Goal: Task Accomplishment & Management: Use online tool/utility

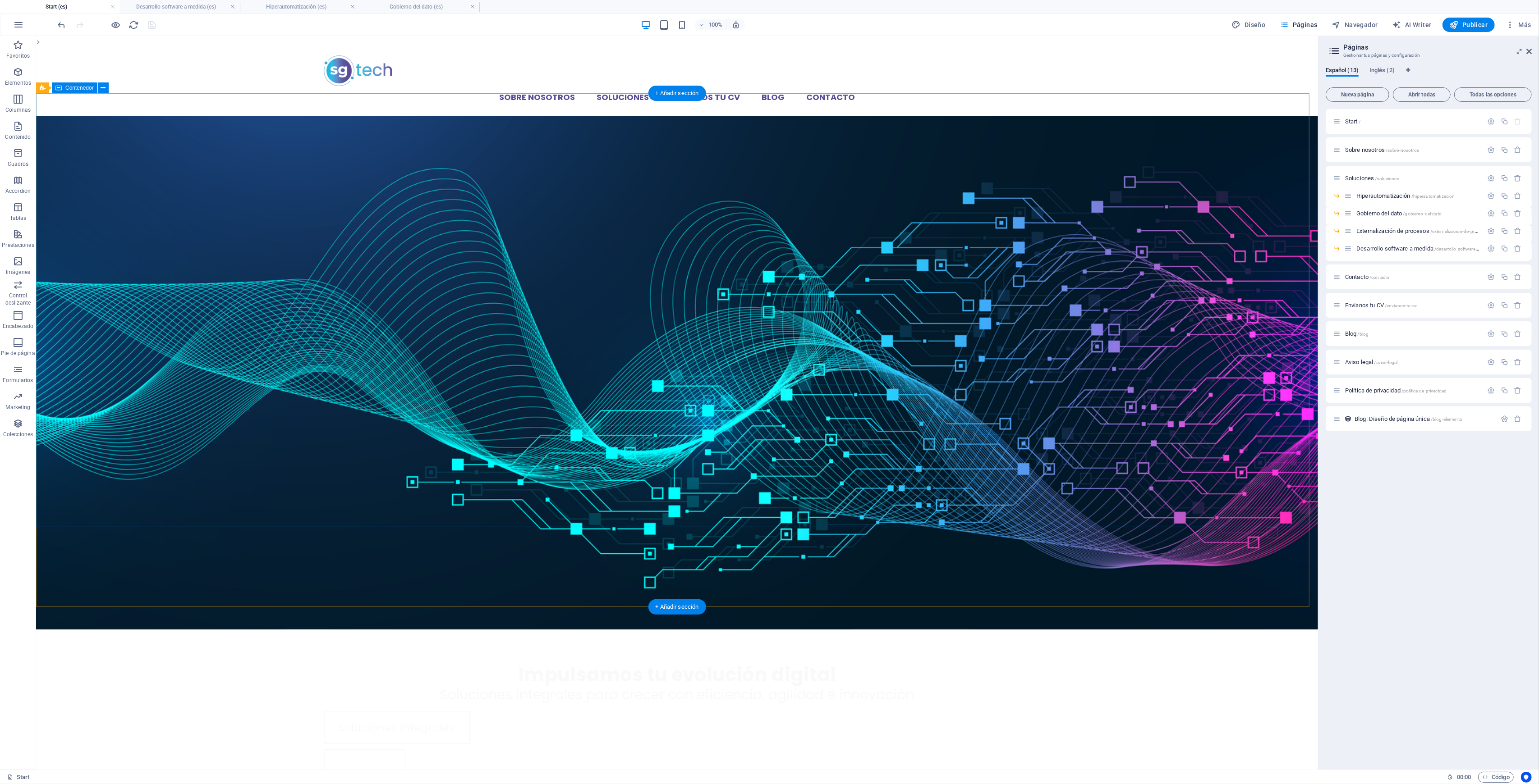
click at [618, 629] on div "Impulsamos tu evolución digital Soluciones integrales para crecer con eficienci…" at bounding box center [677, 723] width 1282 height 188
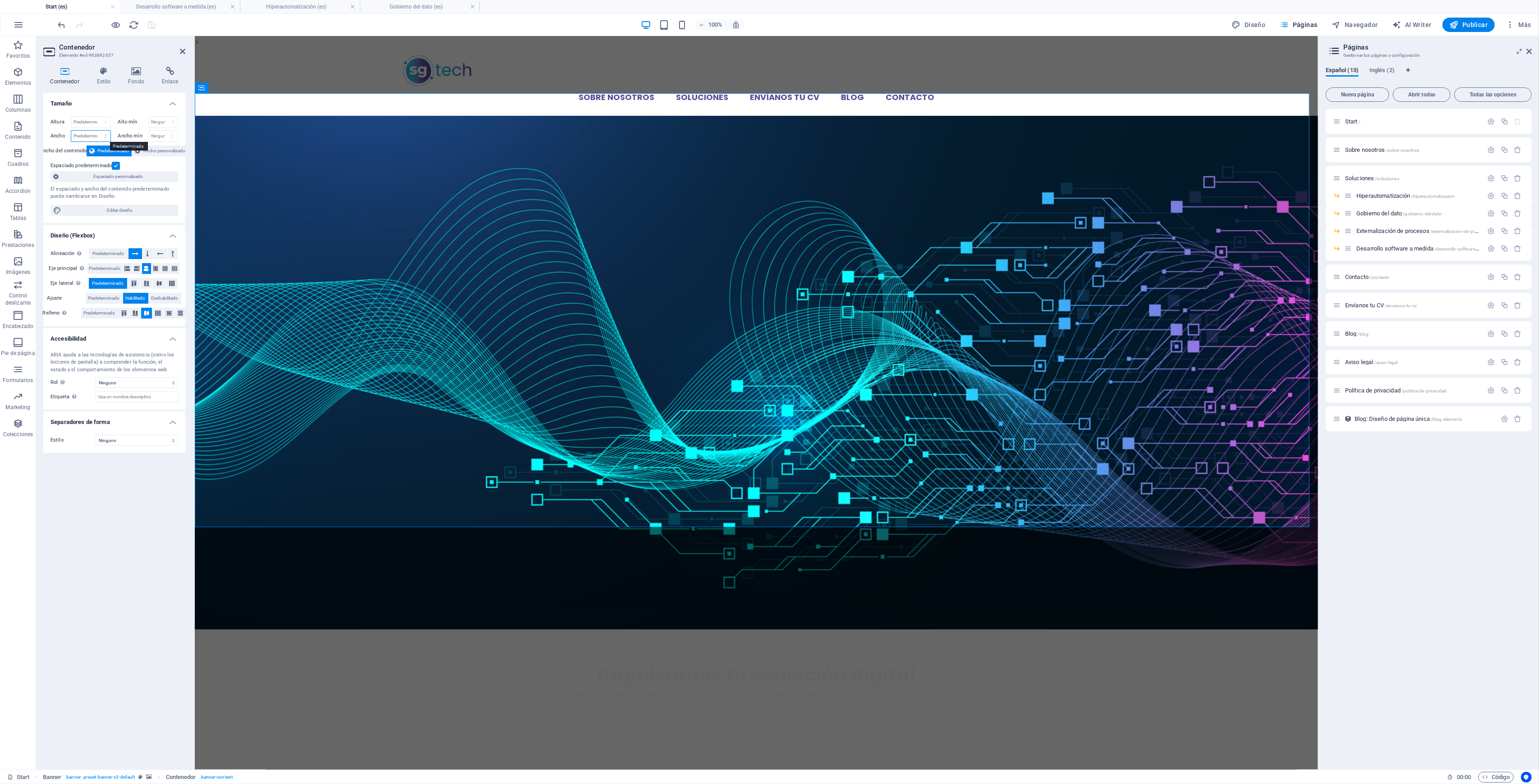
click at [88, 139] on select "Predeterminado px rem % em vh vw" at bounding box center [91, 136] width 39 height 11
click at [94, 119] on select "Predeterminado px rem % vh vw" at bounding box center [91, 122] width 39 height 11
click at [71, 116] on select "Predeterminado px rem % vh vw" at bounding box center [91, 122] width 39 height 11
click at [87, 121] on select "Predeterminado px rem % vh vw" at bounding box center [91, 122] width 39 height 11
select select "px"
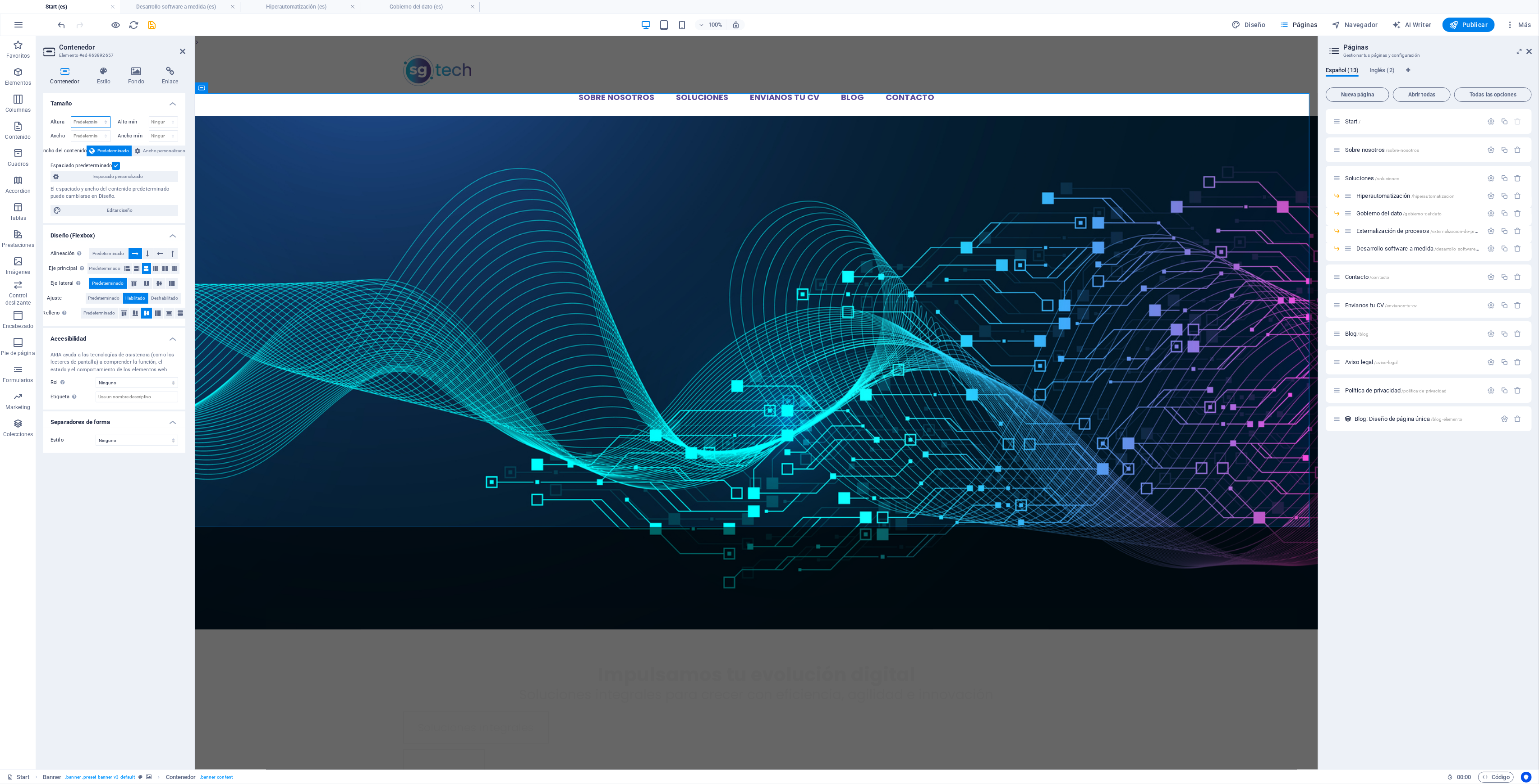
click at [97, 116] on select "Predeterminado px rem % vh vw" at bounding box center [91, 122] width 39 height 11
type input "963"
click at [84, 123] on input "963" at bounding box center [91, 122] width 39 height 11
drag, startPoint x: 85, startPoint y: 121, endPoint x: 67, endPoint y: 119, distance: 18.1
click at [67, 119] on div "Altura 963 Predeterminado px rem % vh vw" at bounding box center [81, 122] width 60 height 12
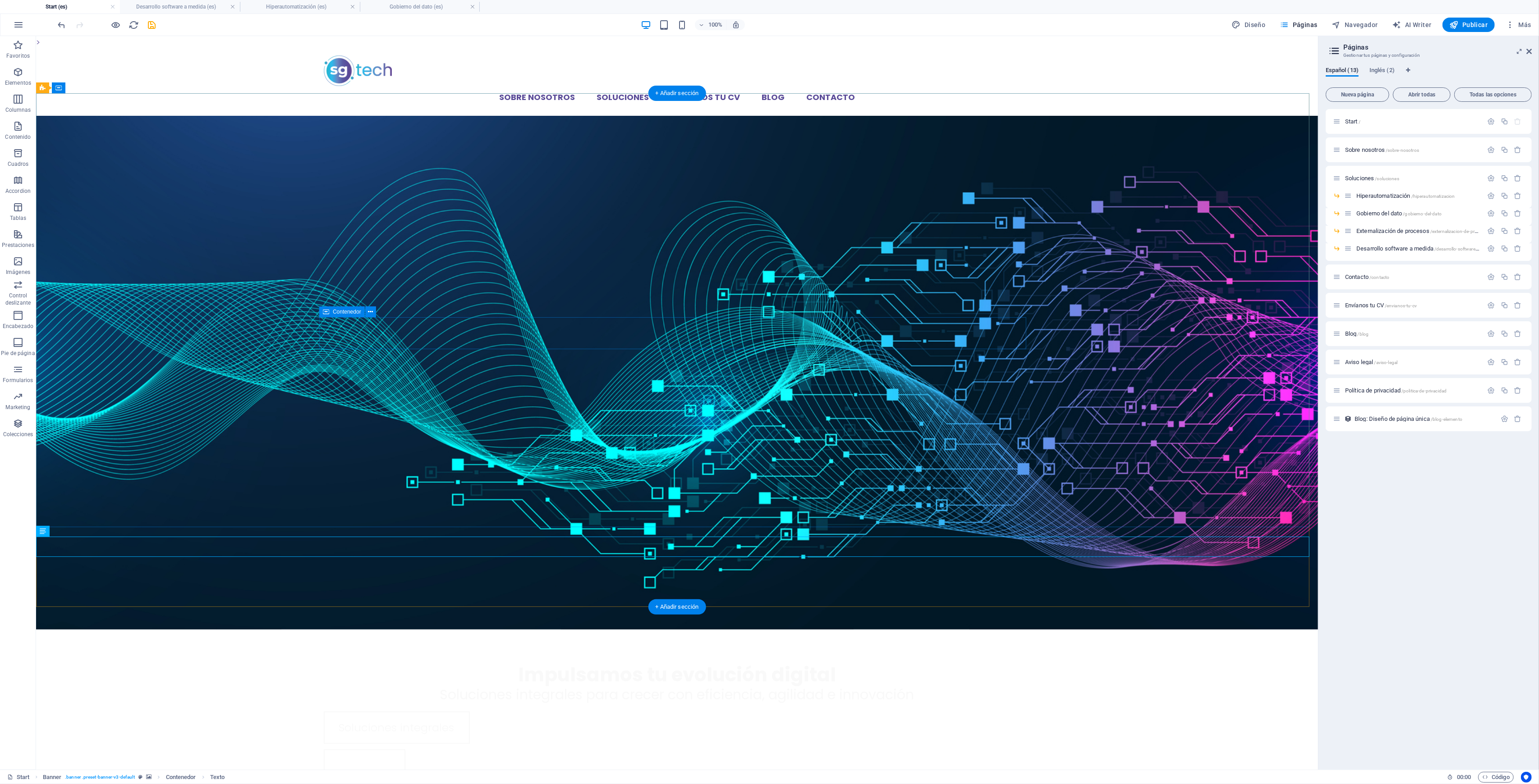
drag, startPoint x: 74, startPoint y: 573, endPoint x: 701, endPoint y: 348, distance: 666.1
drag, startPoint x: 38, startPoint y: 532, endPoint x: 75, endPoint y: 521, distance: 38.6
click at [87, 522] on div "Arrastra aquí para reemplazar el contenido existente. Si quieres crear un eleme…" at bounding box center [677, 402] width 1282 height 734
drag, startPoint x: 78, startPoint y: 573, endPoint x: 112, endPoint y: 548, distance: 42.2
drag, startPoint x: 94, startPoint y: 589, endPoint x: 551, endPoint y: 343, distance: 519.0
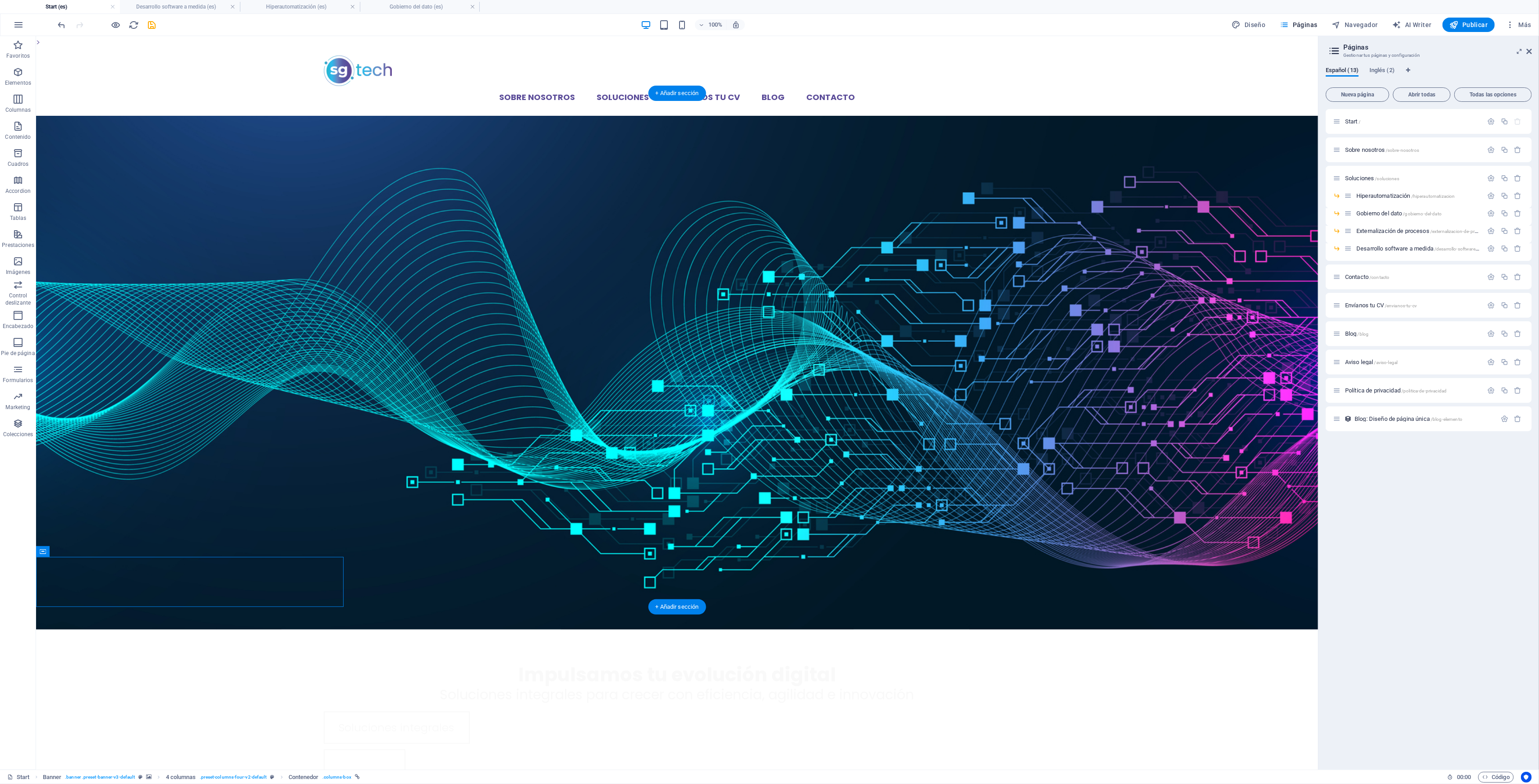
drag, startPoint x: 98, startPoint y: 591, endPoint x: 132, endPoint y: 569, distance: 40.5
click at [14, 96] on icon "button" at bounding box center [18, 99] width 11 height 11
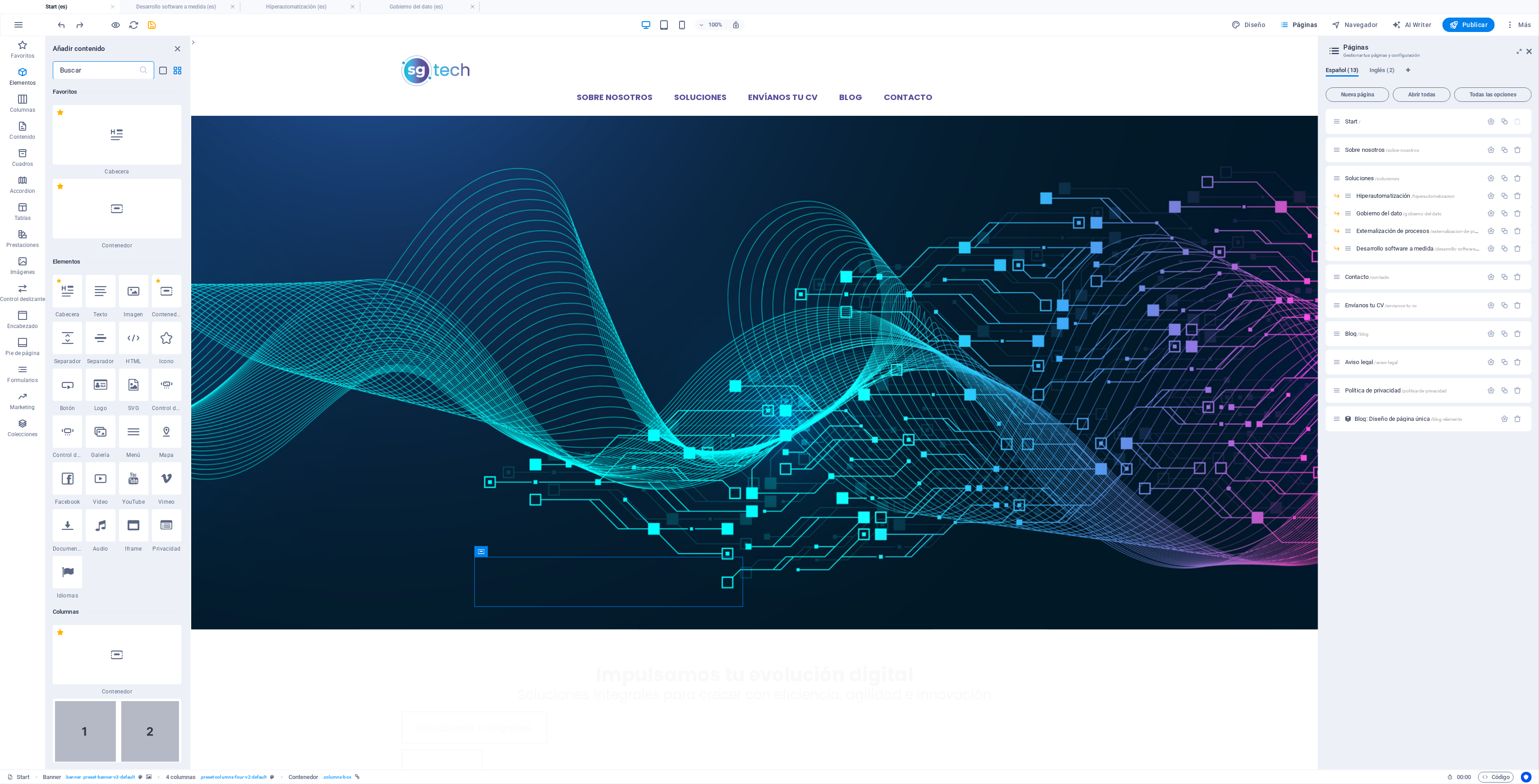
scroll to position [520, 0]
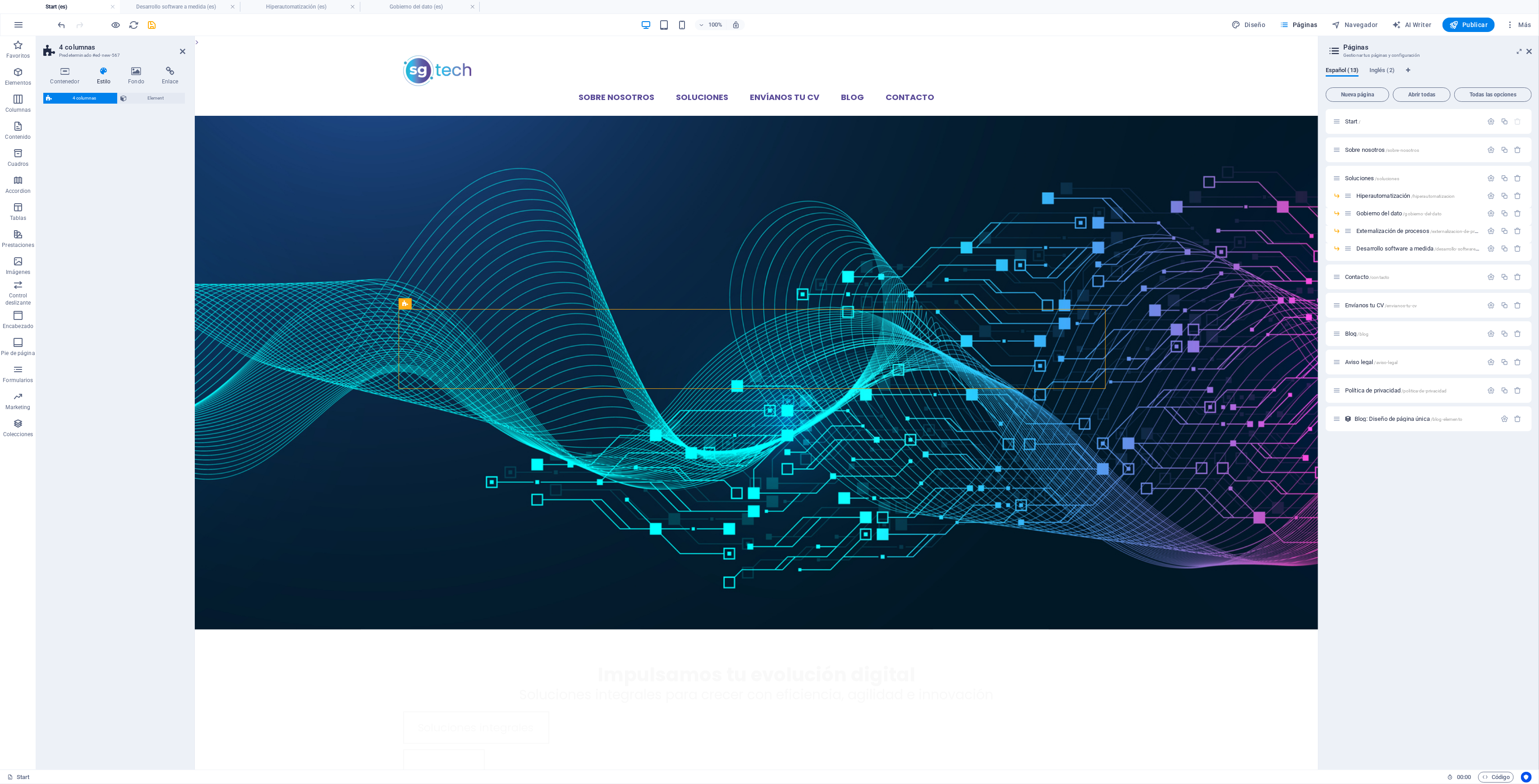
select select "rem"
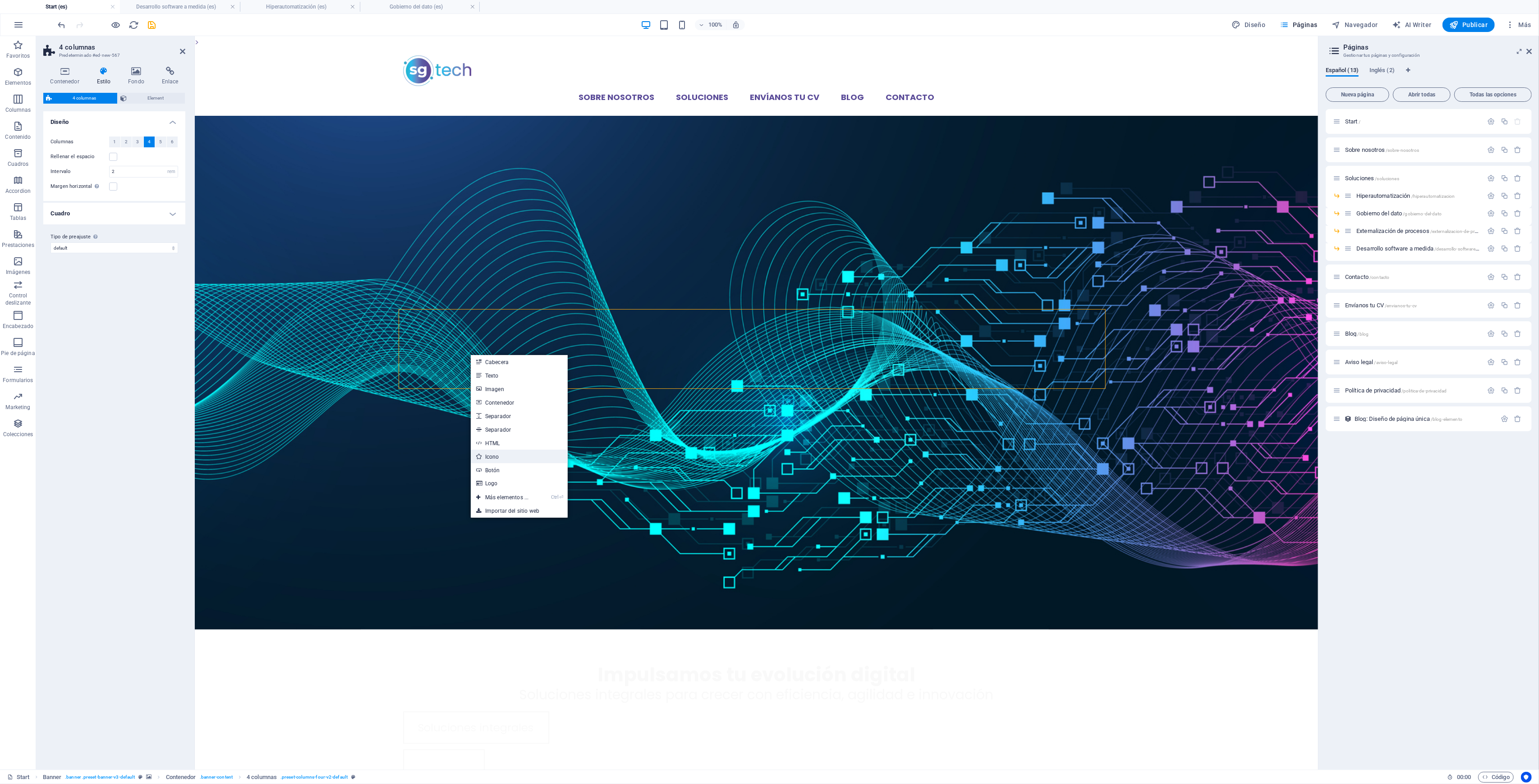
drag, startPoint x: 507, startPoint y: 456, endPoint x: 193, endPoint y: 313, distance: 345.0
click at [507, 456] on link "Icono" at bounding box center [519, 456] width 97 height 14
select select "xMidYMid"
select select "px"
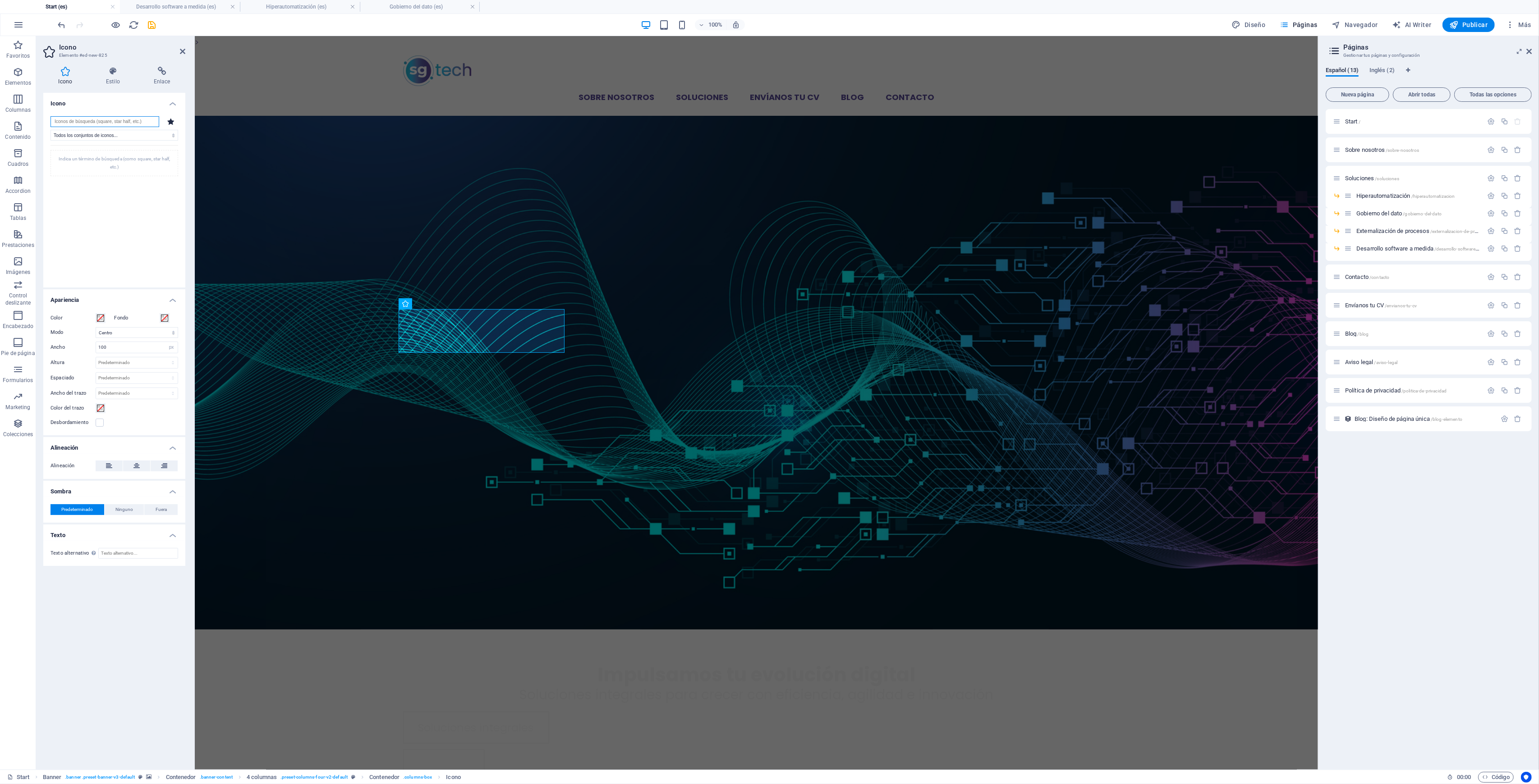
click at [97, 122] on input "search" at bounding box center [105, 122] width 109 height 11
click at [97, 122] on input "automa" at bounding box center [105, 122] width 109 height 11
type input "r"
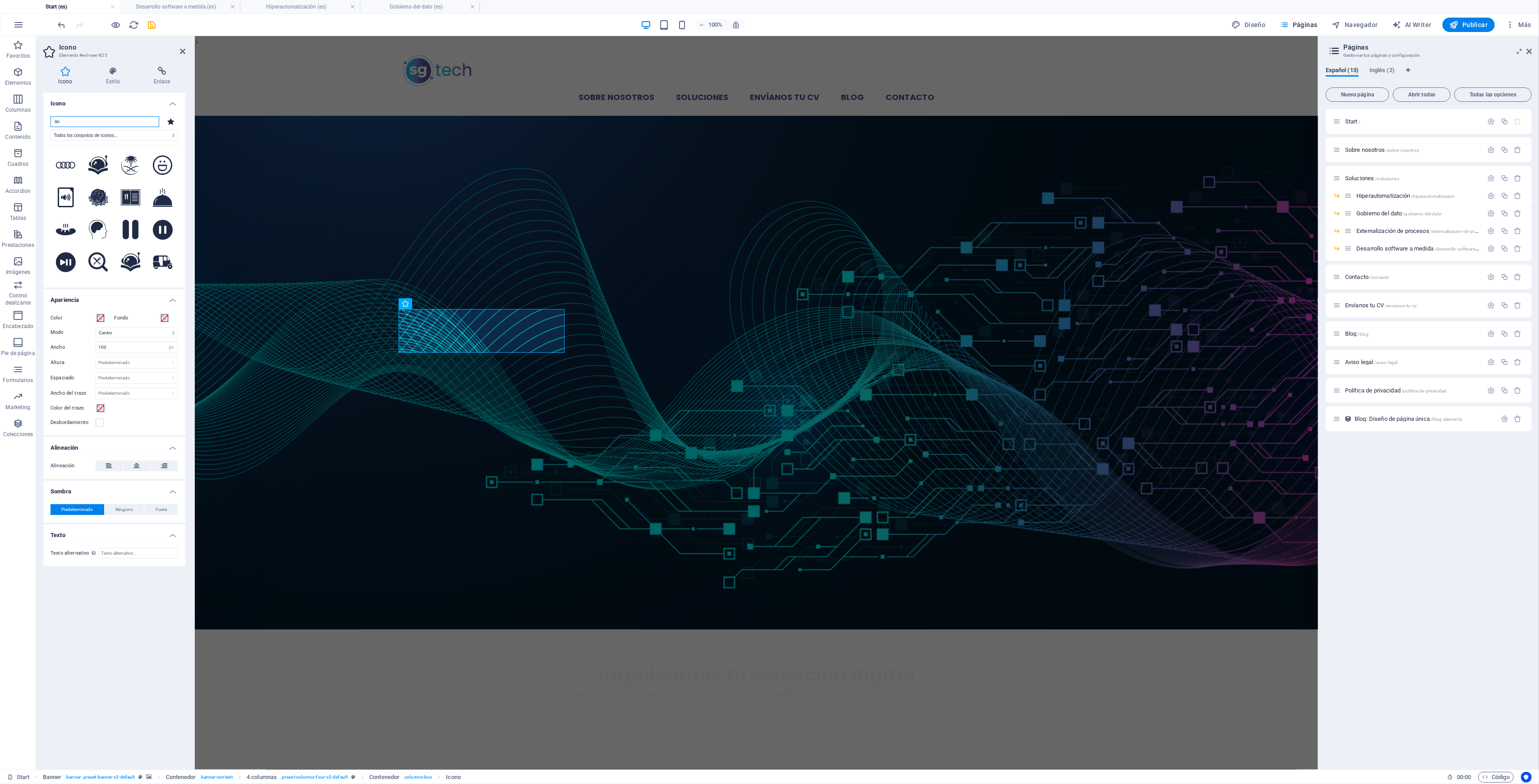
type input "a"
type input "robo"
click at [69, 168] on icon at bounding box center [66, 165] width 20 height 19
click at [99, 316] on span at bounding box center [100, 318] width 7 height 7
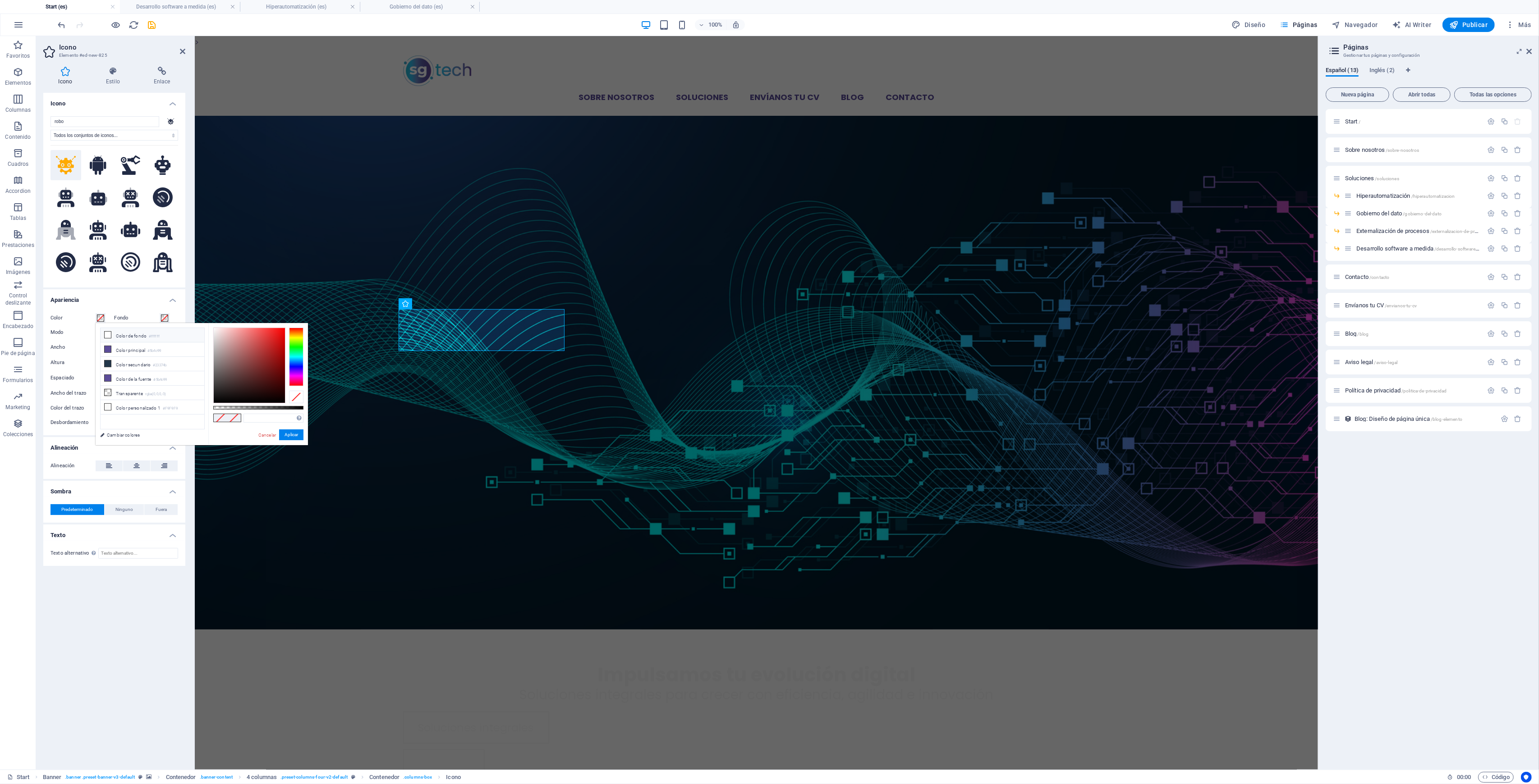
click at [155, 334] on small "#ffffff" at bounding box center [154, 337] width 11 height 7
type input "#ffffff"
drag, startPoint x: 287, startPoint y: 435, endPoint x: 172, endPoint y: 352, distance: 141.8
click at [288, 435] on button "Aplicar" at bounding box center [291, 435] width 24 height 11
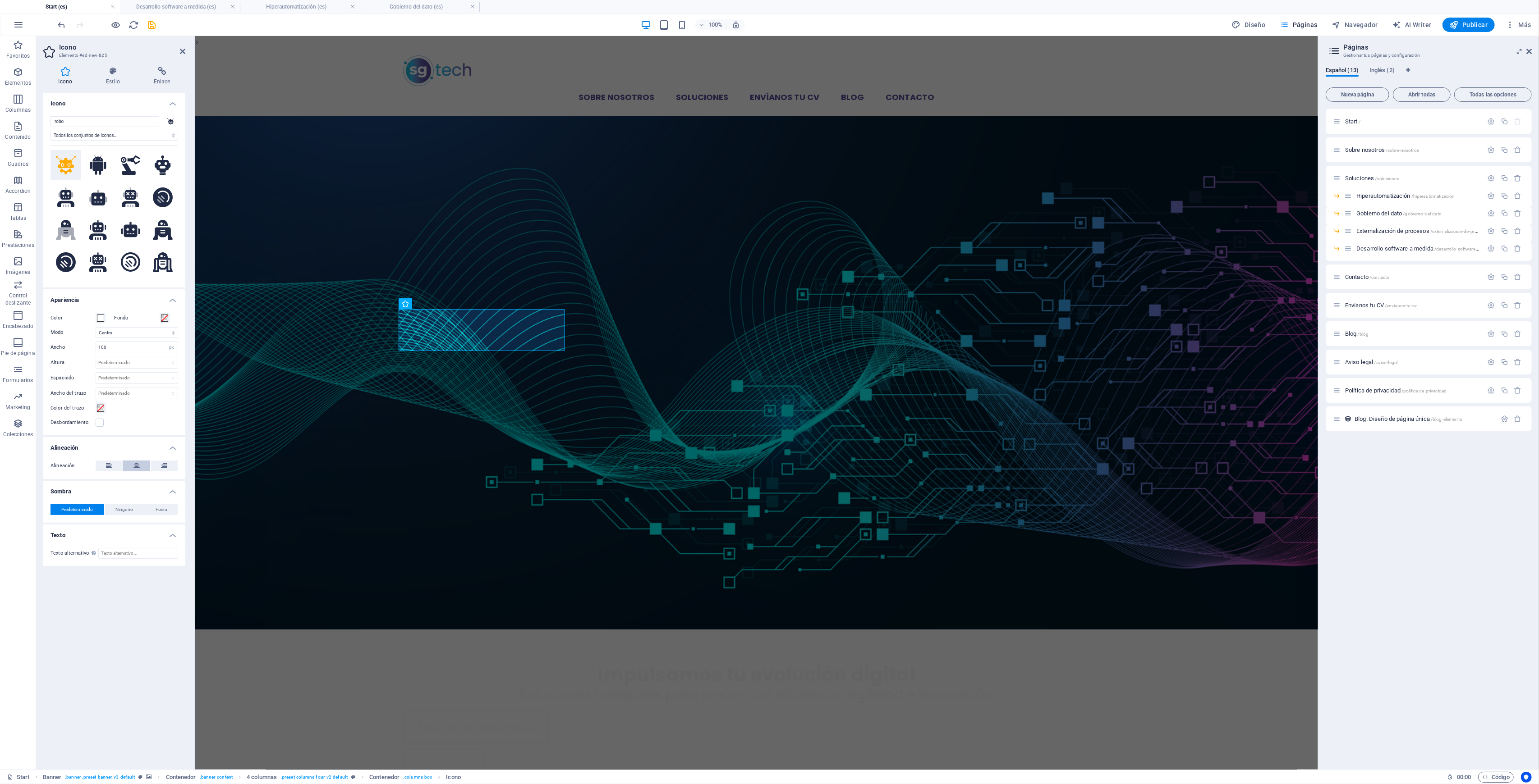
click at [137, 468] on icon at bounding box center [136, 466] width 7 height 11
click at [123, 343] on input "100" at bounding box center [137, 348] width 82 height 11
click at [105, 345] on input "50" at bounding box center [137, 348] width 82 height 11
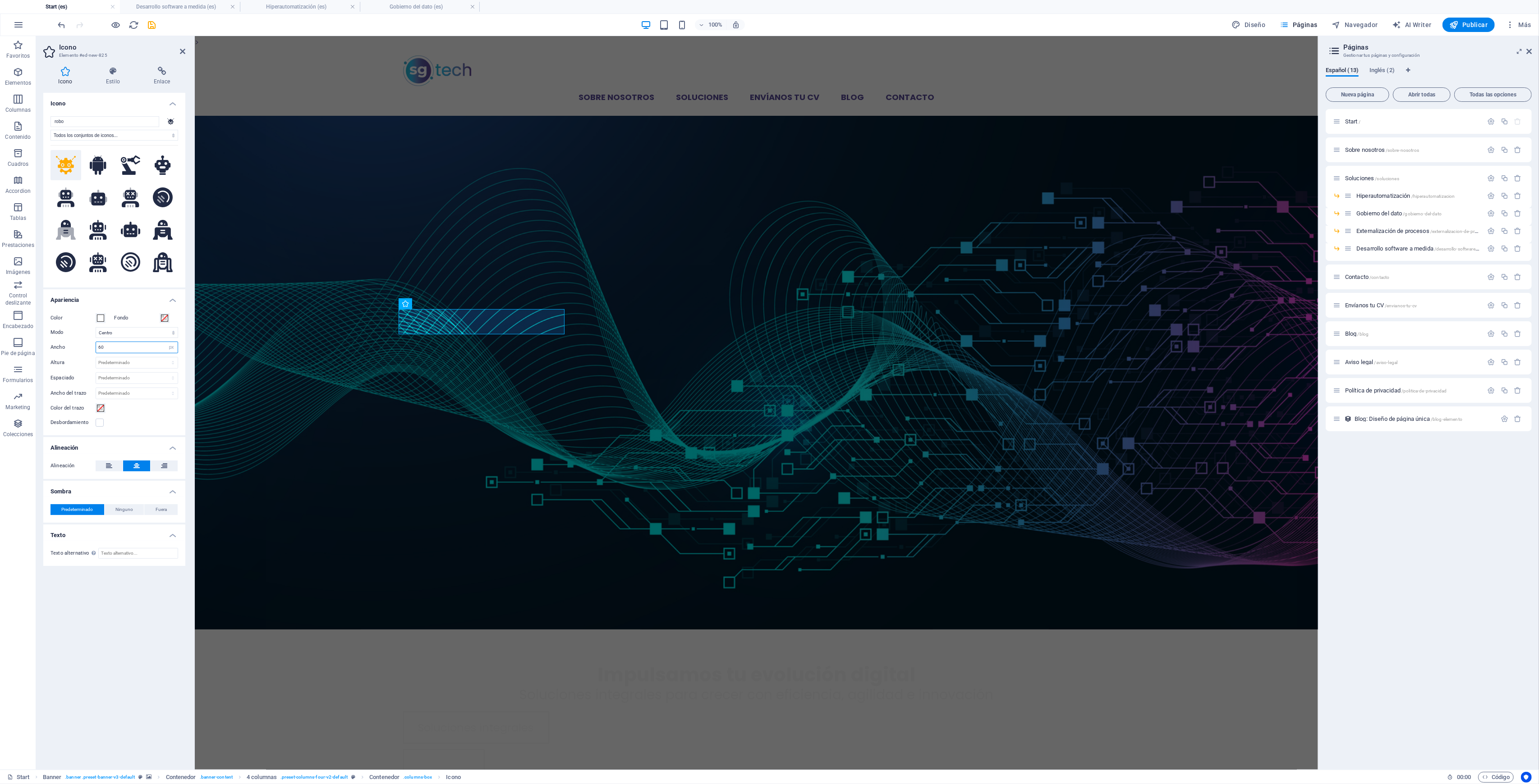
click at [105, 345] on input "60" at bounding box center [137, 348] width 82 height 11
type input "80"
drag, startPoint x: 500, startPoint y: 382, endPoint x: 644, endPoint y: 383, distance: 144.0
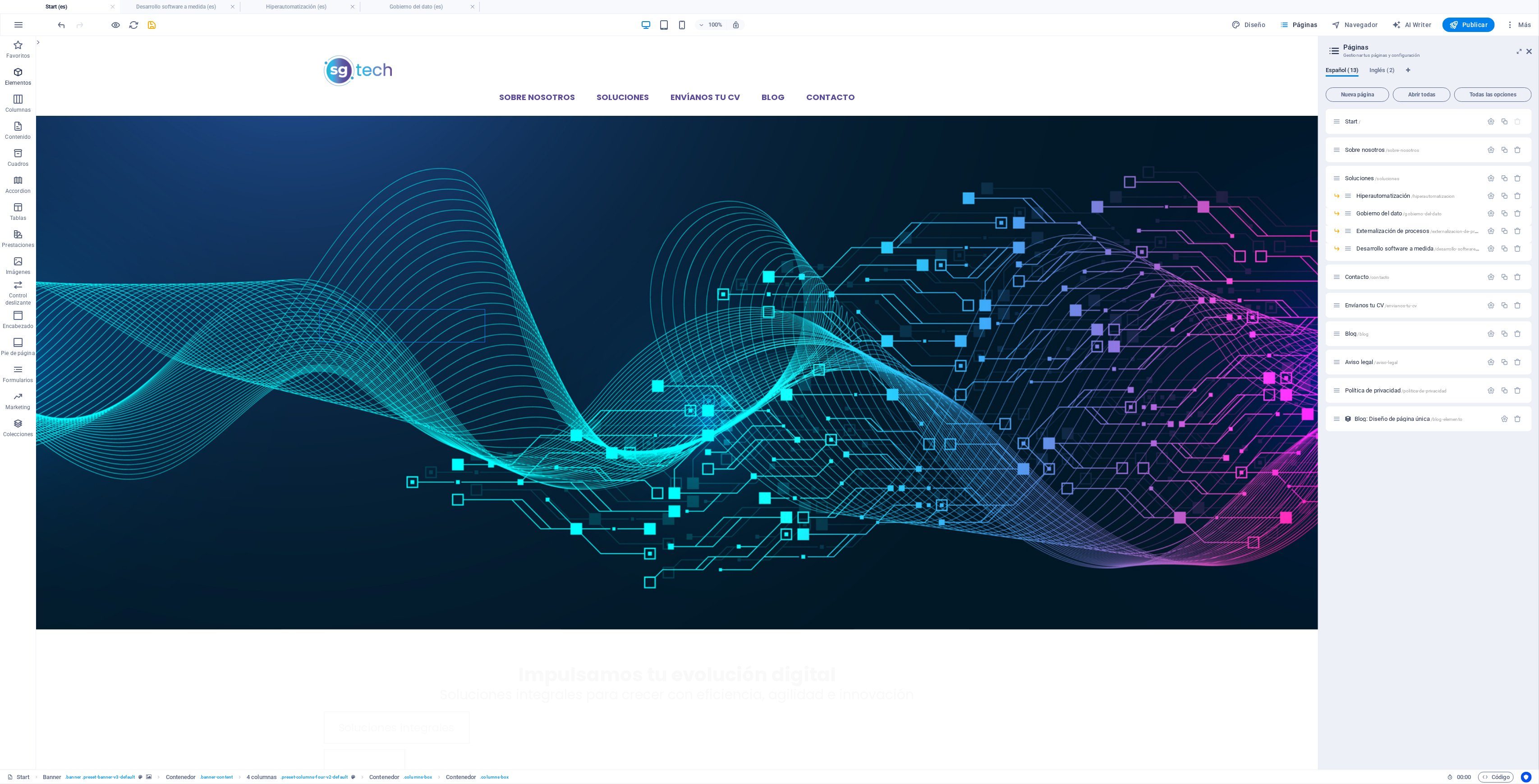
click at [16, 80] on p "Elementos" at bounding box center [18, 83] width 26 height 7
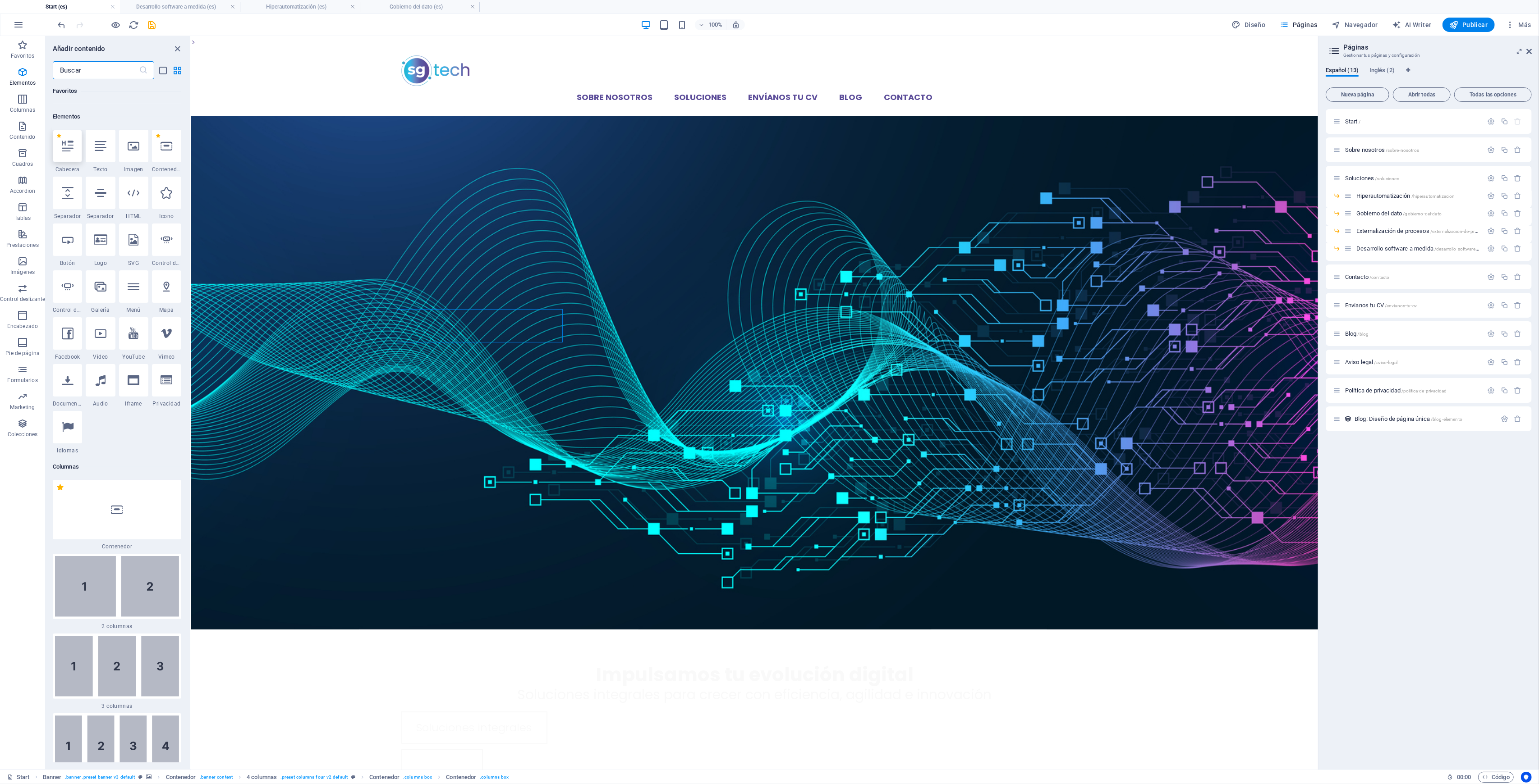
scroll to position [170, 0]
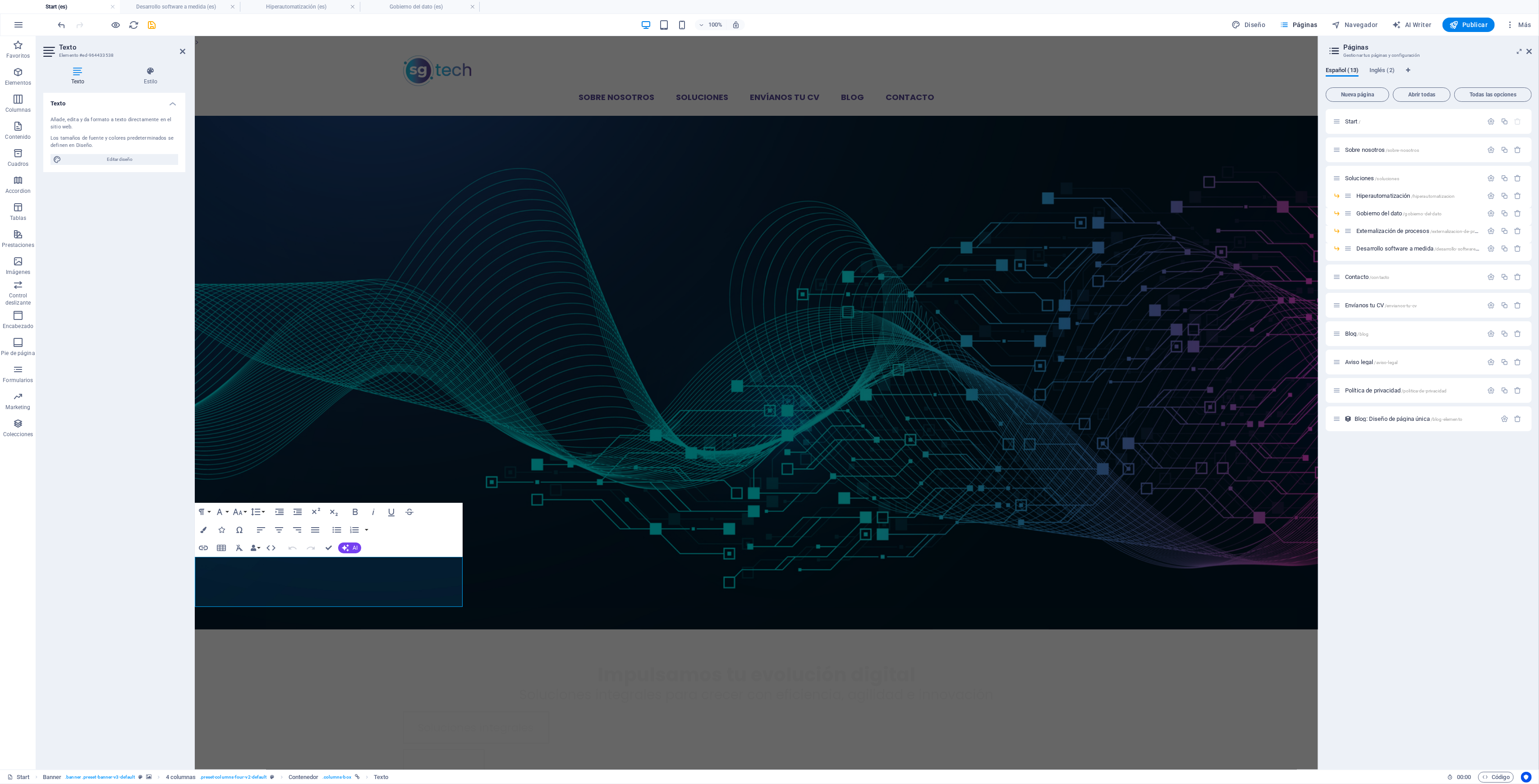
select select "px"
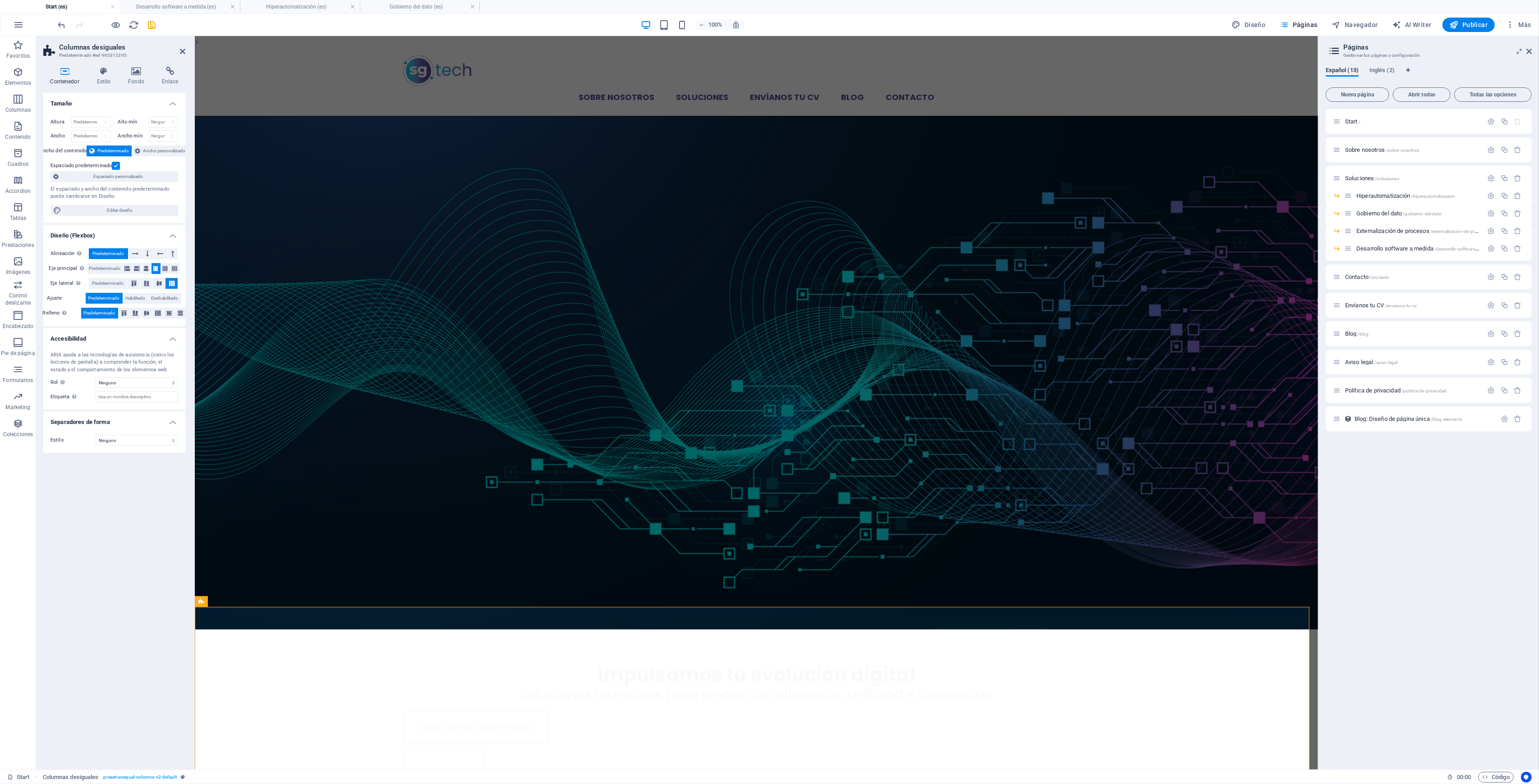
click at [179, 48] on h2 "Columnas desiguales" at bounding box center [122, 47] width 126 height 8
click at [181, 51] on icon at bounding box center [182, 51] width 5 height 7
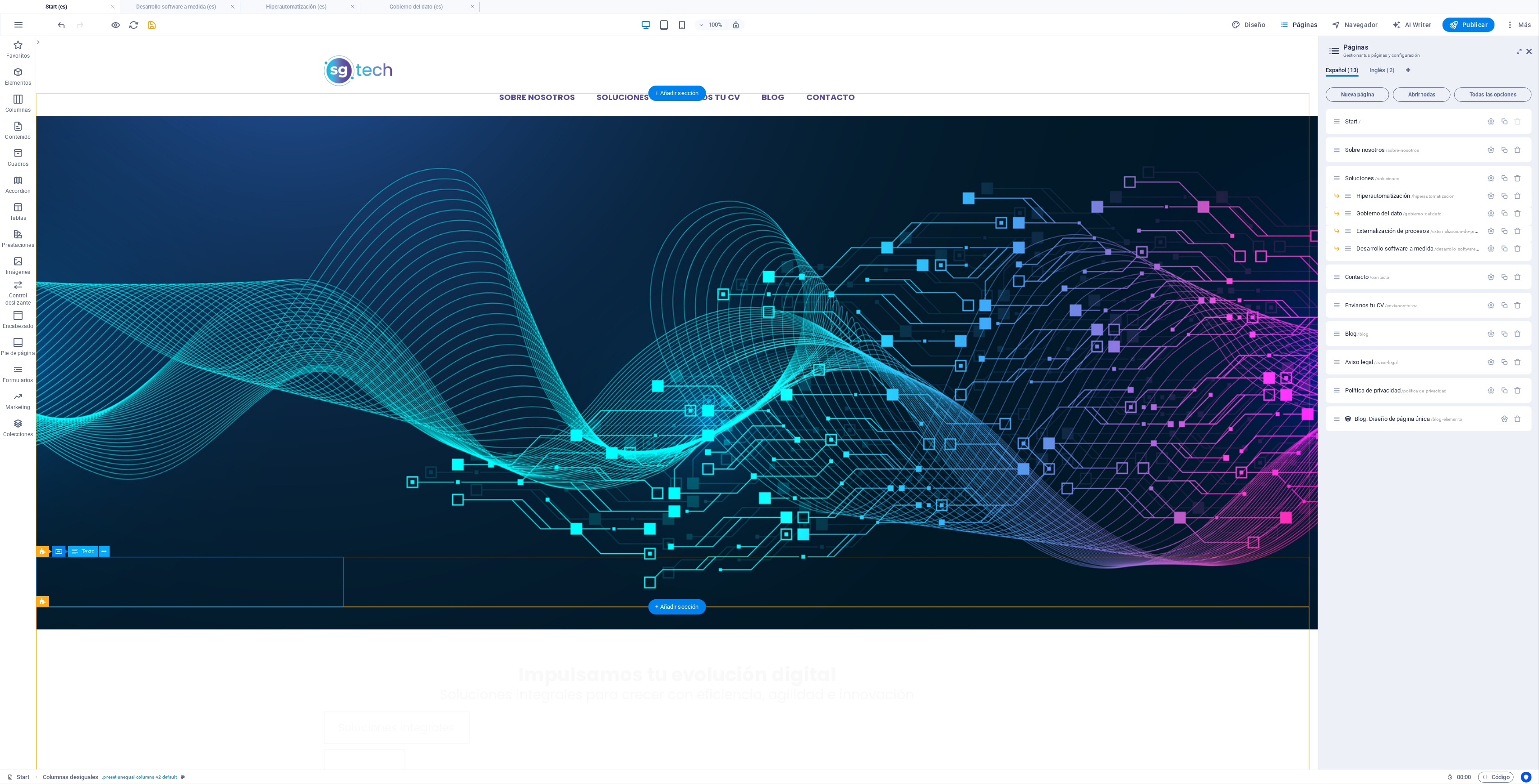
drag, startPoint x: 94, startPoint y: 591, endPoint x: 127, endPoint y: 575, distance: 36.7
drag, startPoint x: 113, startPoint y: 586, endPoint x: 412, endPoint y: 336, distance: 389.7
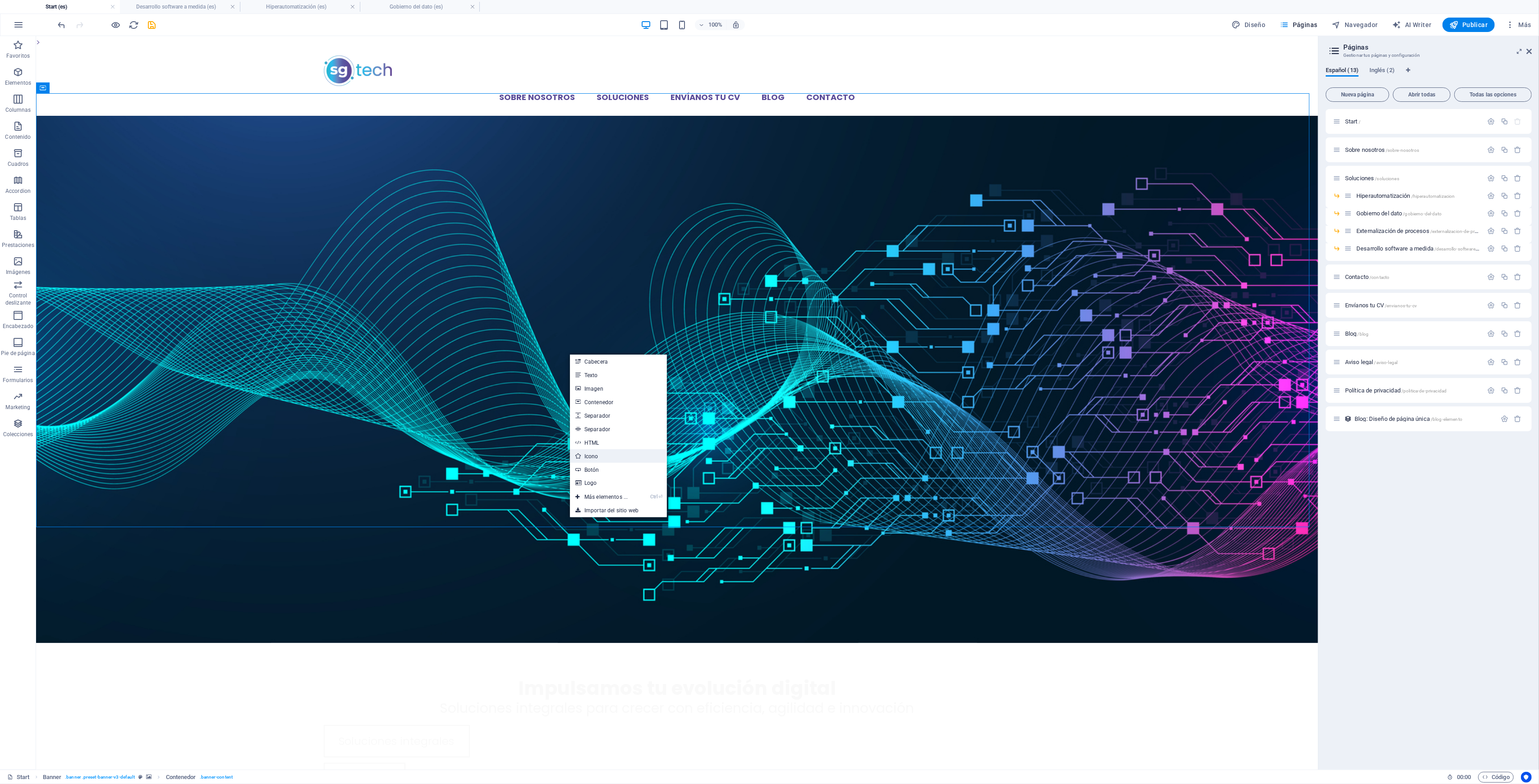
click at [598, 456] on link "Icono" at bounding box center [618, 456] width 97 height 14
select select "xMidYMid"
select select "px"
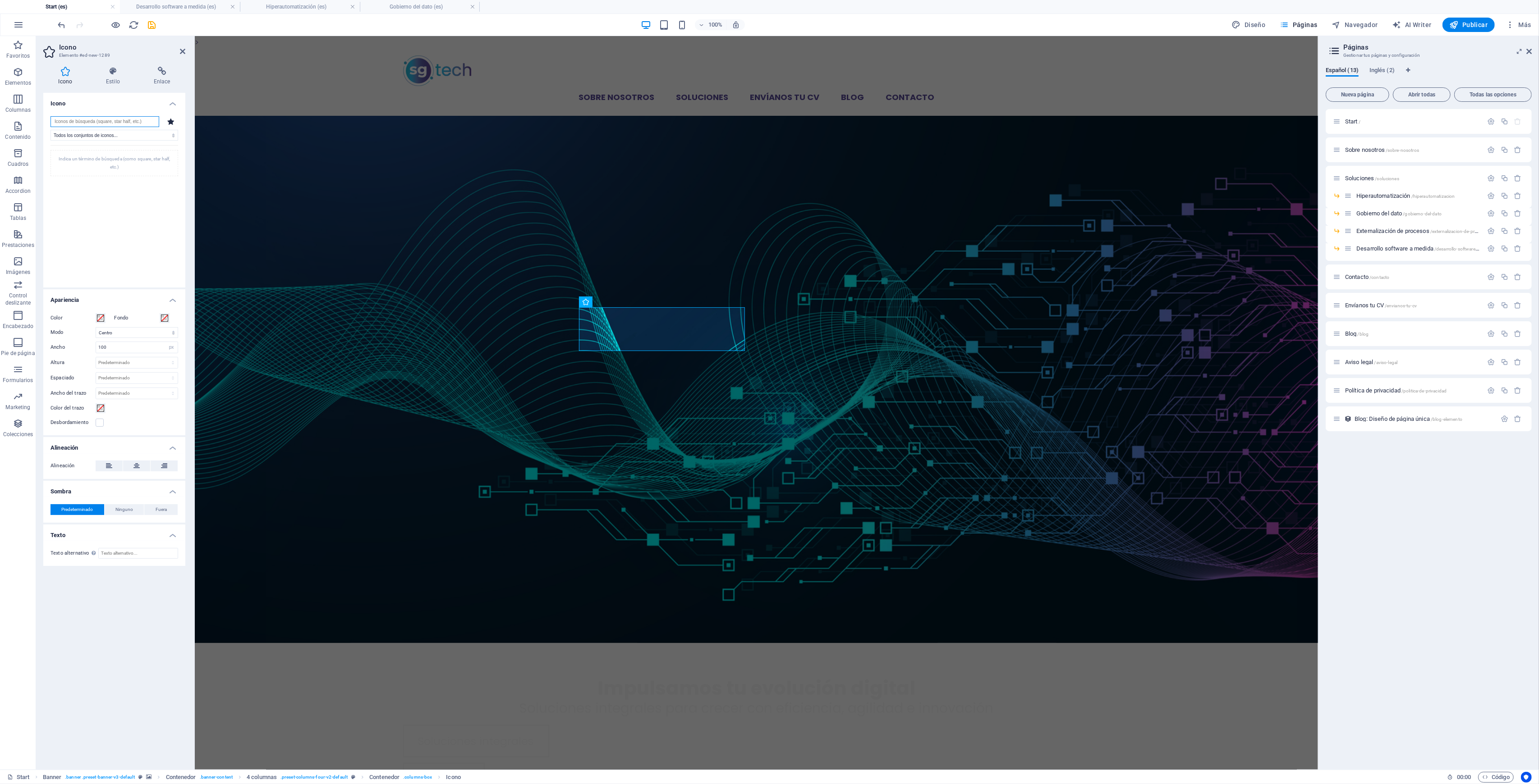
click at [121, 117] on input "search" at bounding box center [105, 122] width 109 height 11
type input "data"
click at [131, 172] on icon at bounding box center [130, 165] width 17 height 20
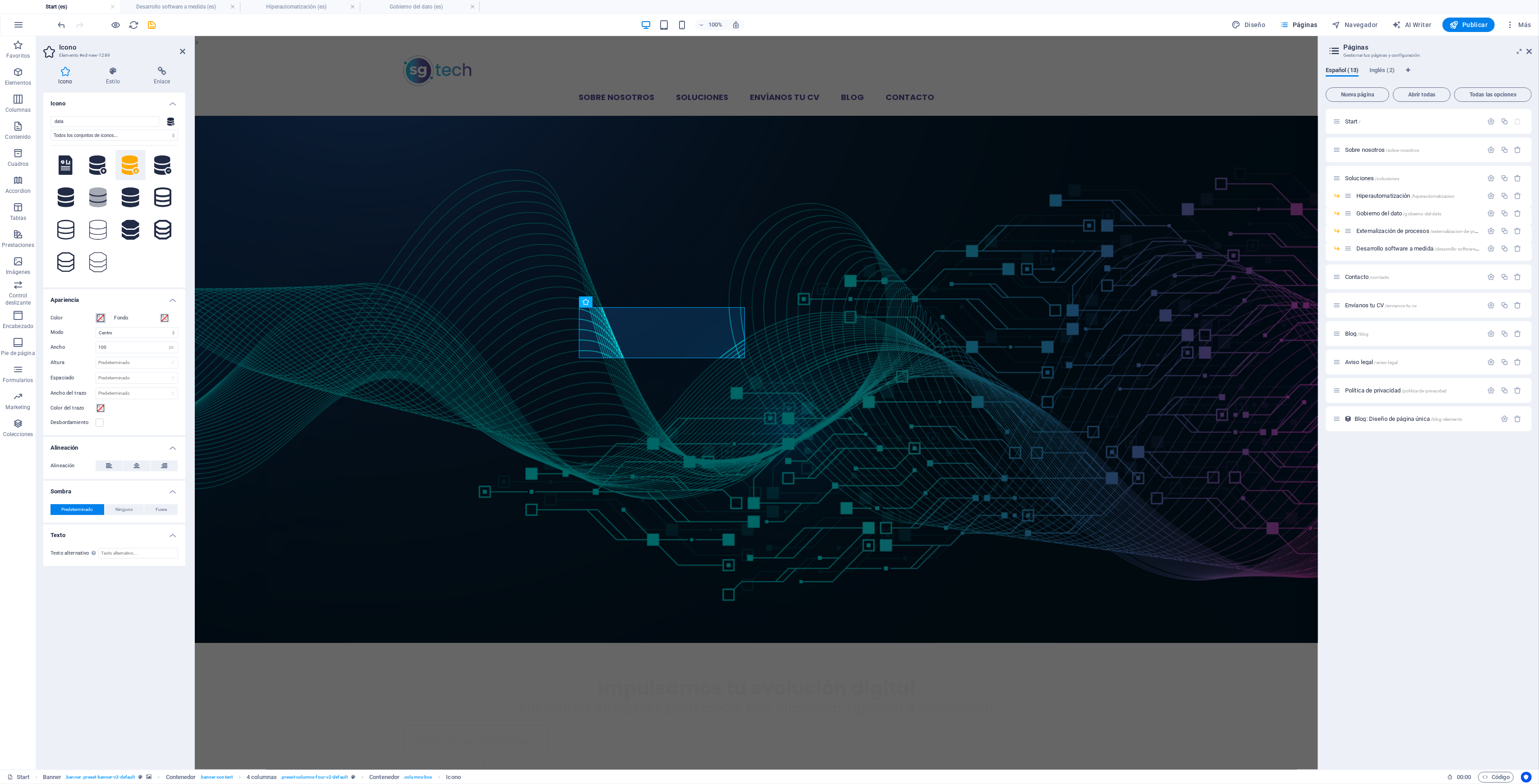
click at [102, 317] on span at bounding box center [100, 318] width 7 height 7
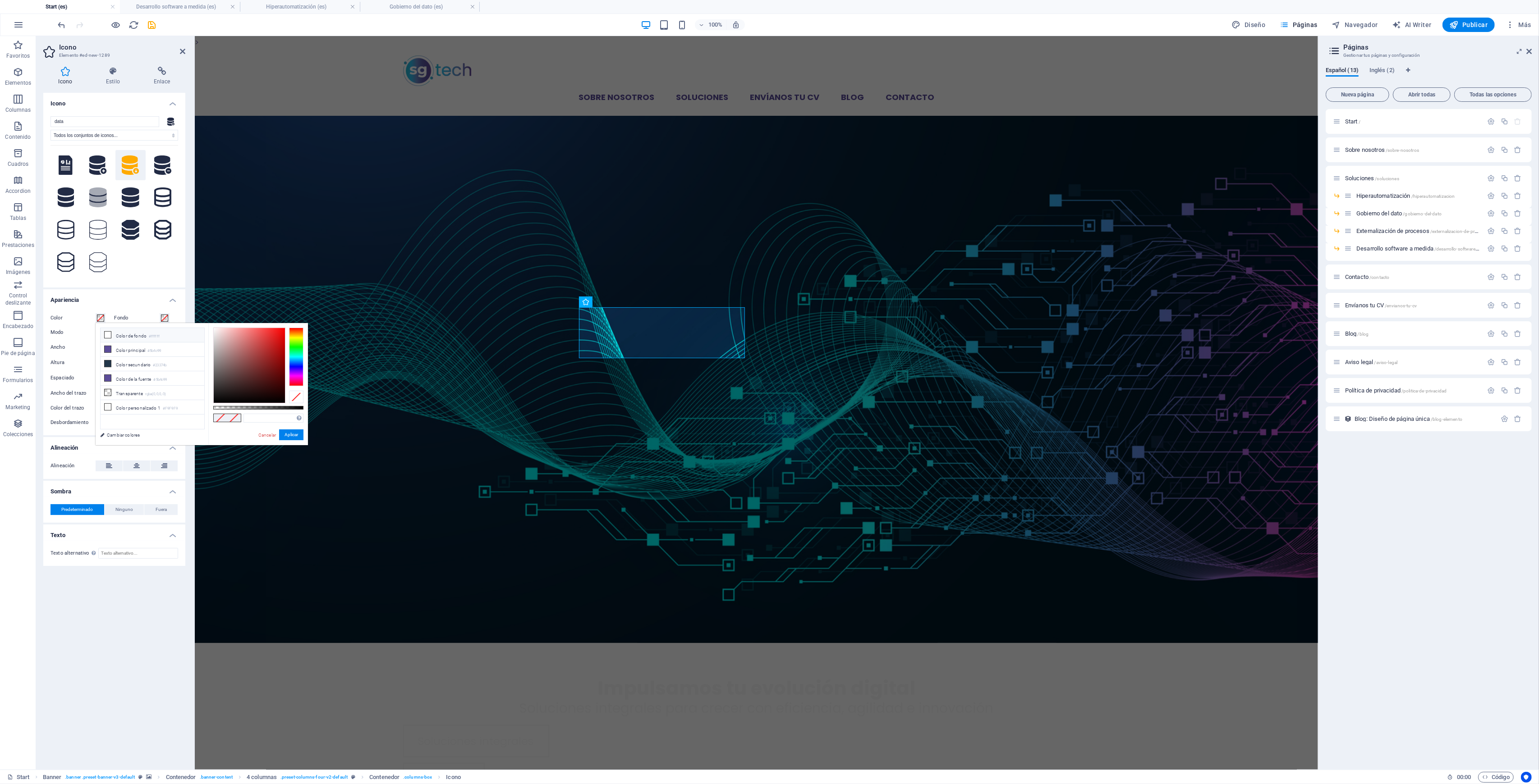
click at [146, 338] on li "Color de fondo #ffffff" at bounding box center [152, 335] width 104 height 14
type input "#ffffff"
click at [292, 431] on button "Aplicar" at bounding box center [291, 435] width 24 height 11
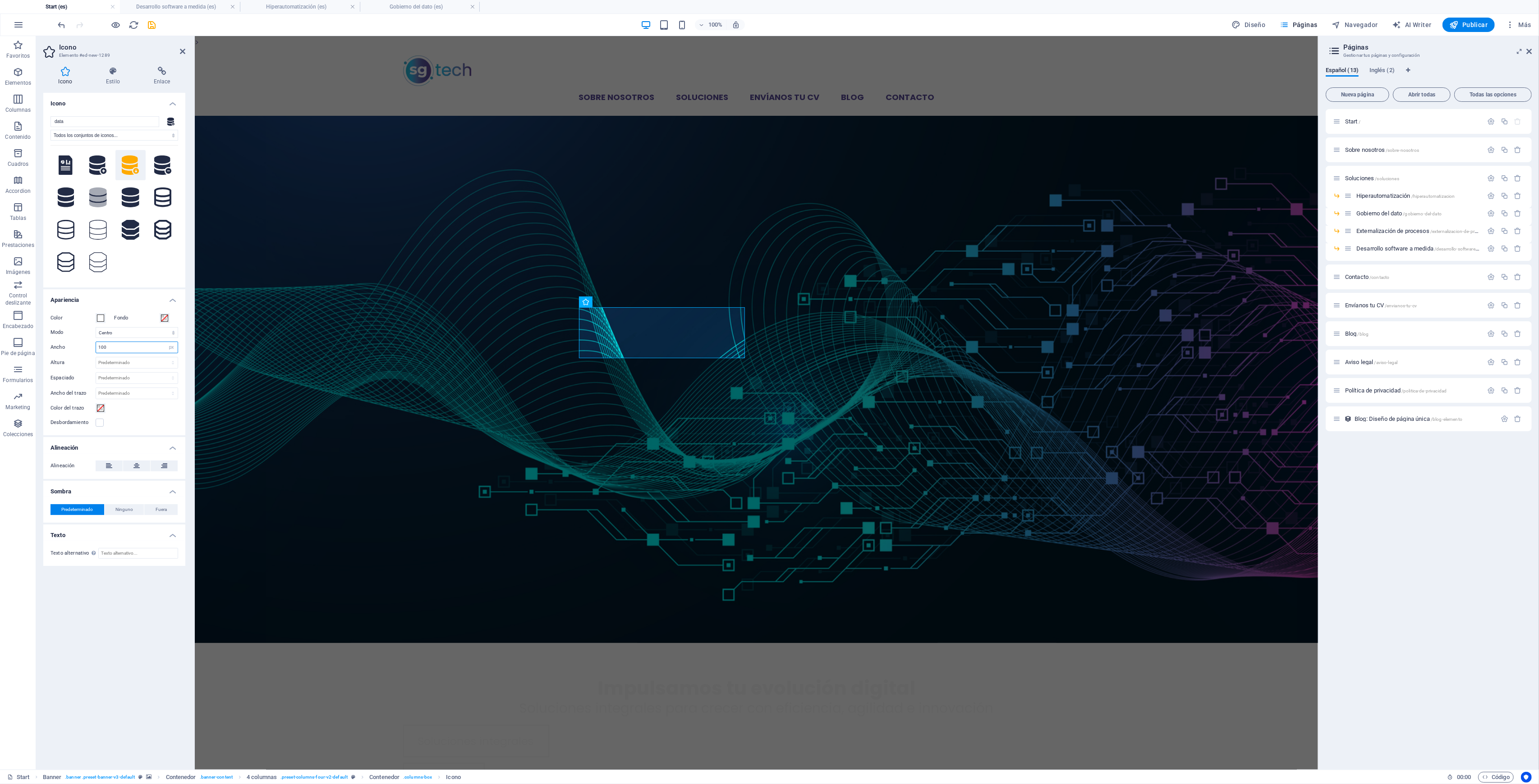
click at [119, 343] on input "100" at bounding box center [137, 348] width 82 height 11
type input "80"
click at [139, 466] on icon at bounding box center [136, 466] width 7 height 11
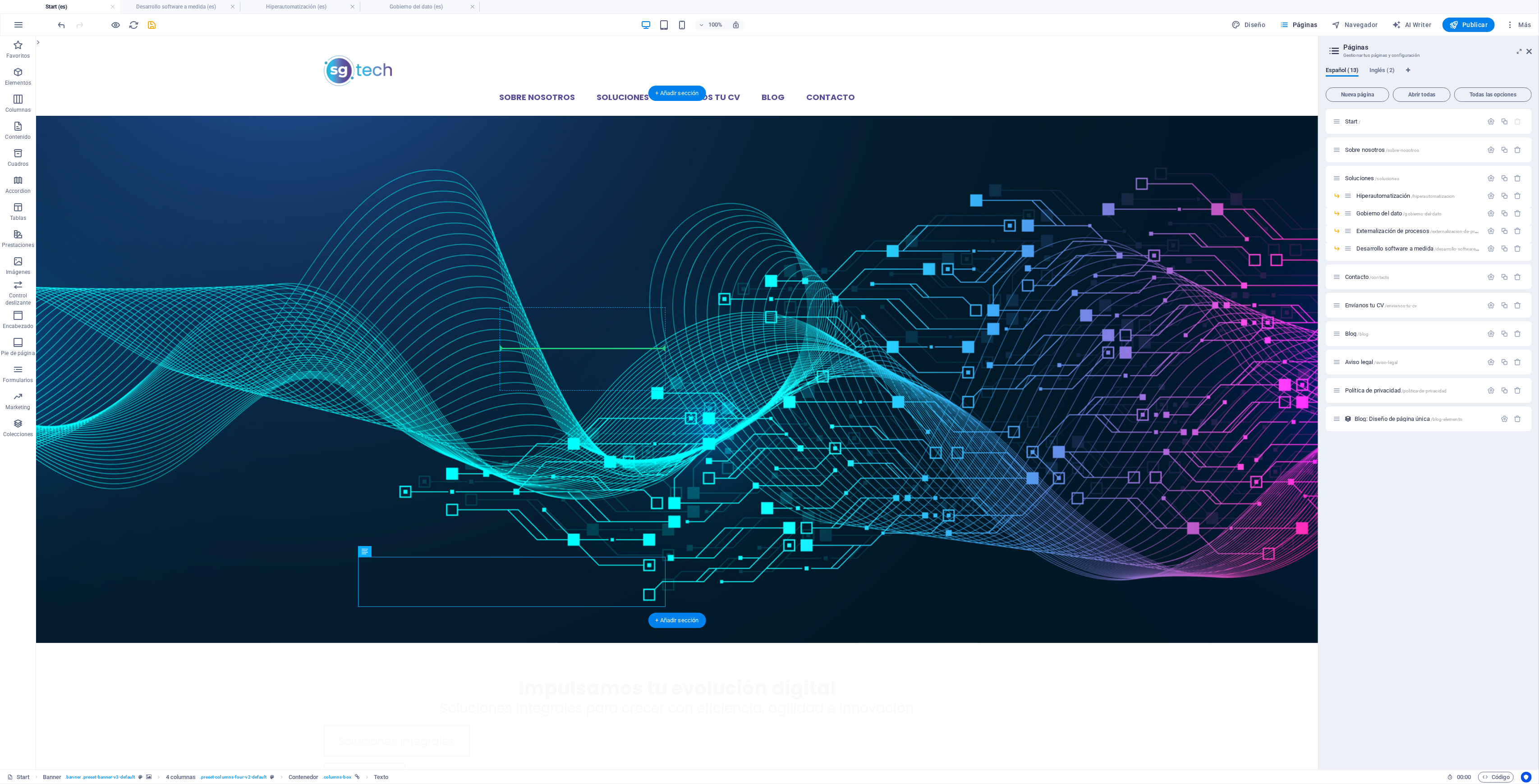
drag, startPoint x: 432, startPoint y: 588, endPoint x: 630, endPoint y: 346, distance: 312.7
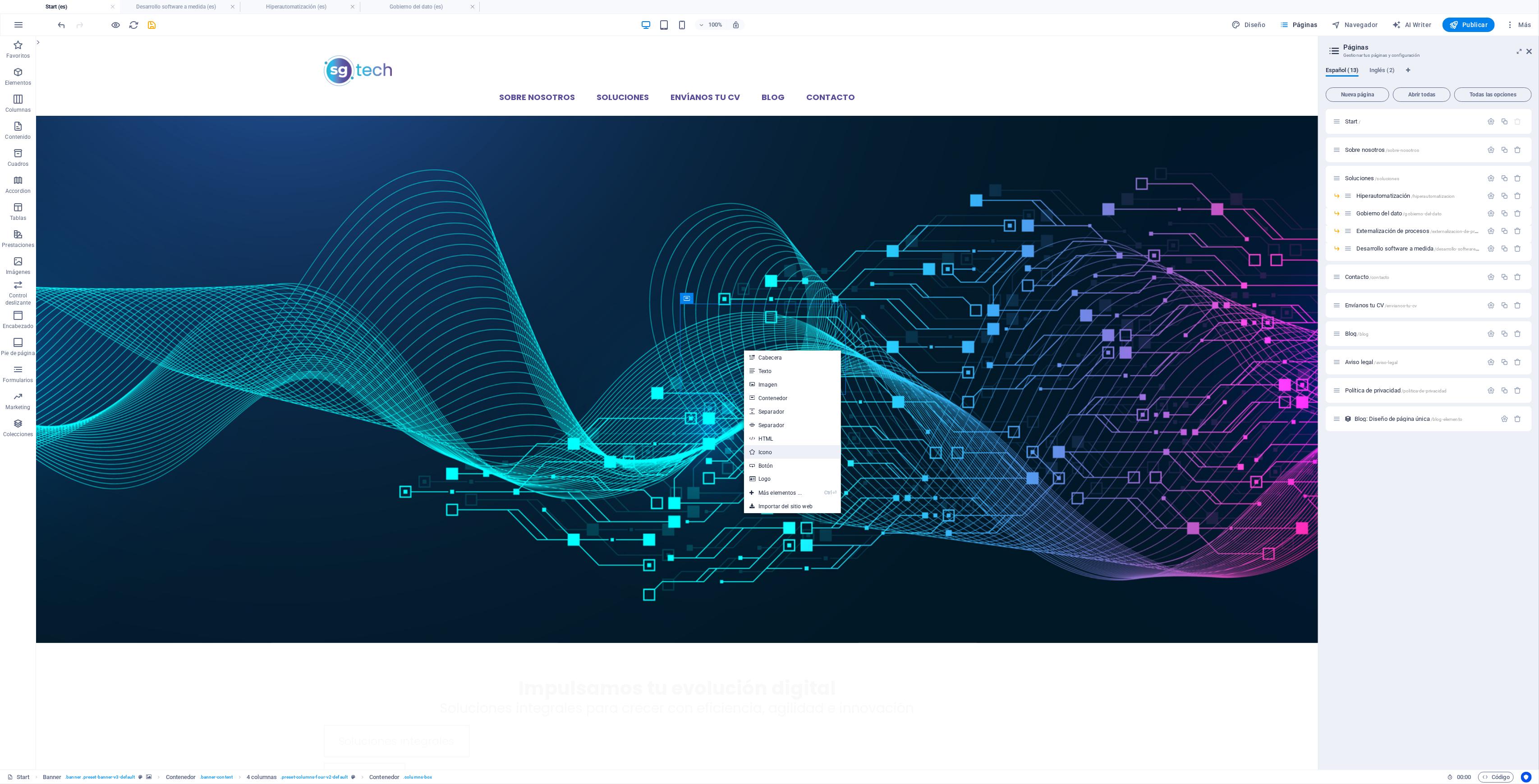
drag, startPoint x: 780, startPoint y: 453, endPoint x: 85, endPoint y: 270, distance: 718.7
click at [780, 453] on link "Icono" at bounding box center [792, 452] width 97 height 14
select select "xMidYMid"
select select "px"
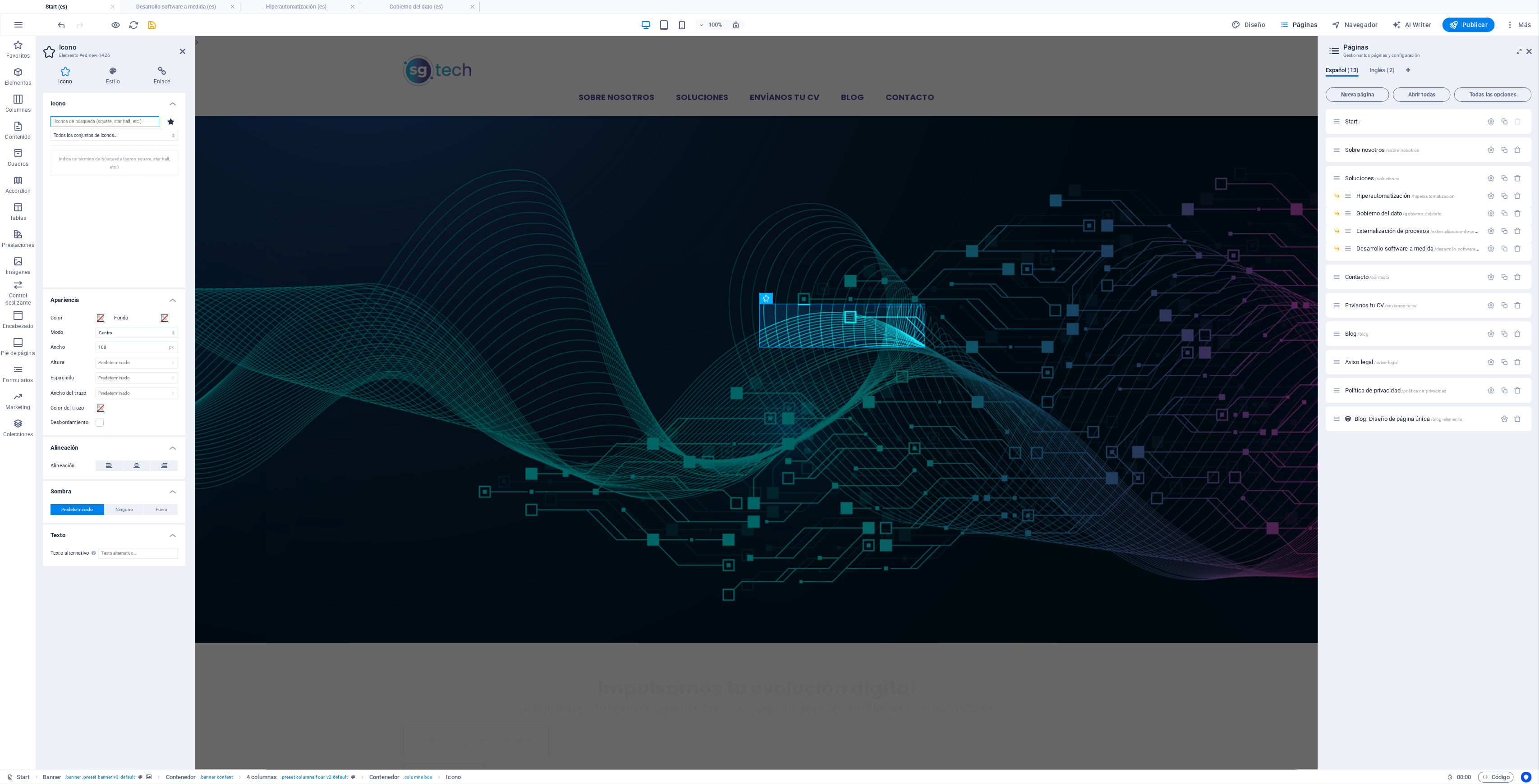
click at [113, 118] on input "search" at bounding box center [105, 122] width 109 height 11
type input "at"
